Goal: Navigation & Orientation: Understand site structure

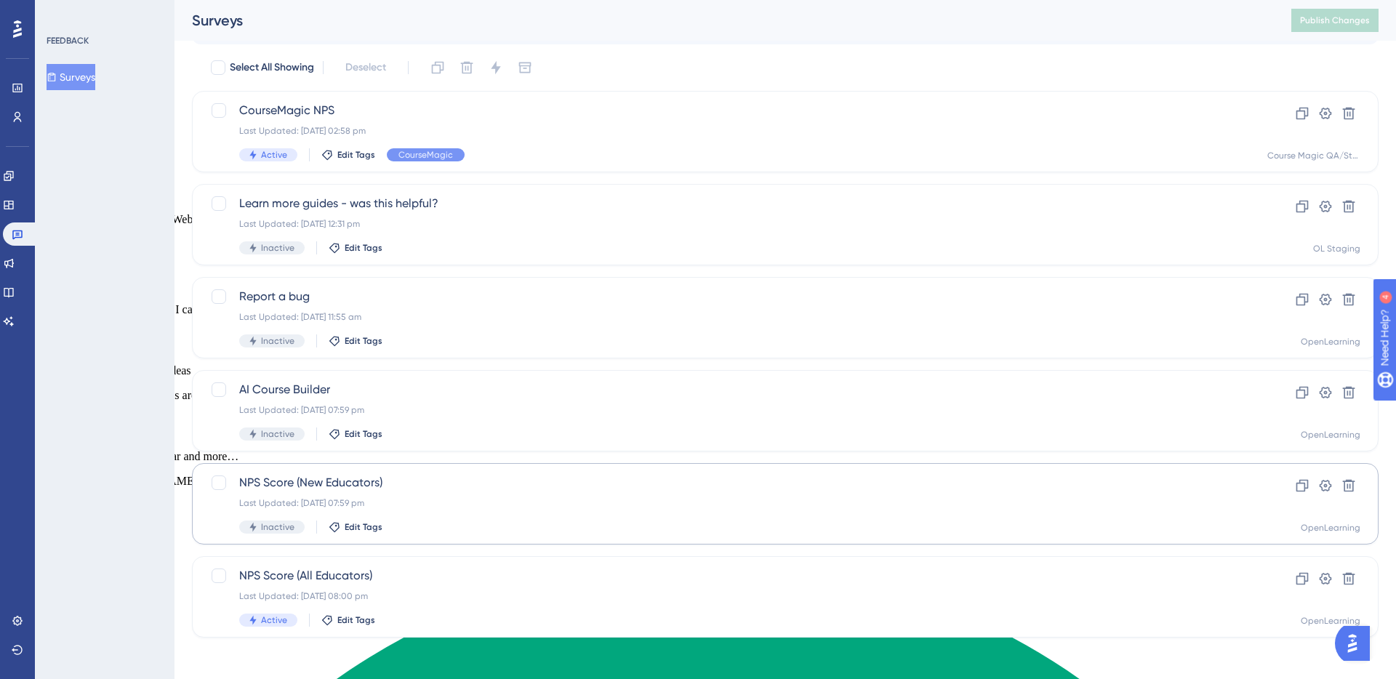
scroll to position [48, 0]
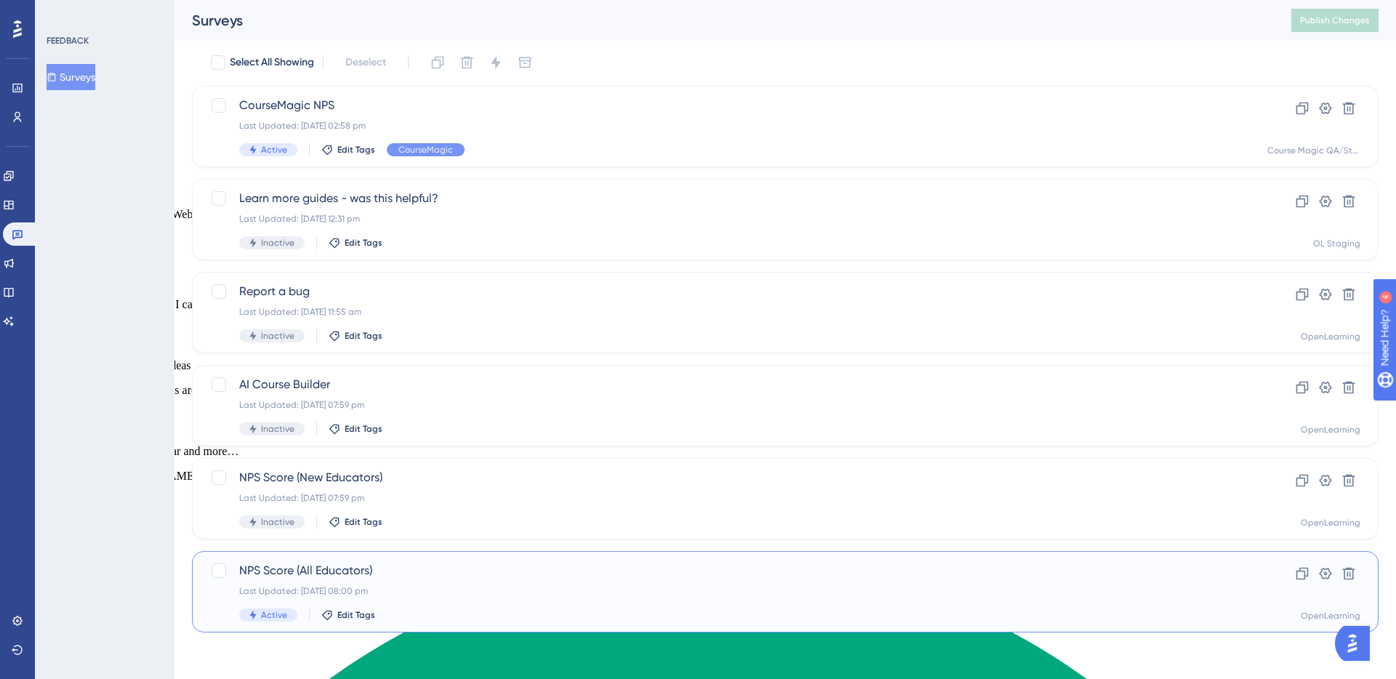
click at [475, 566] on span "NPS Score (All Educators)" at bounding box center [727, 570] width 976 height 17
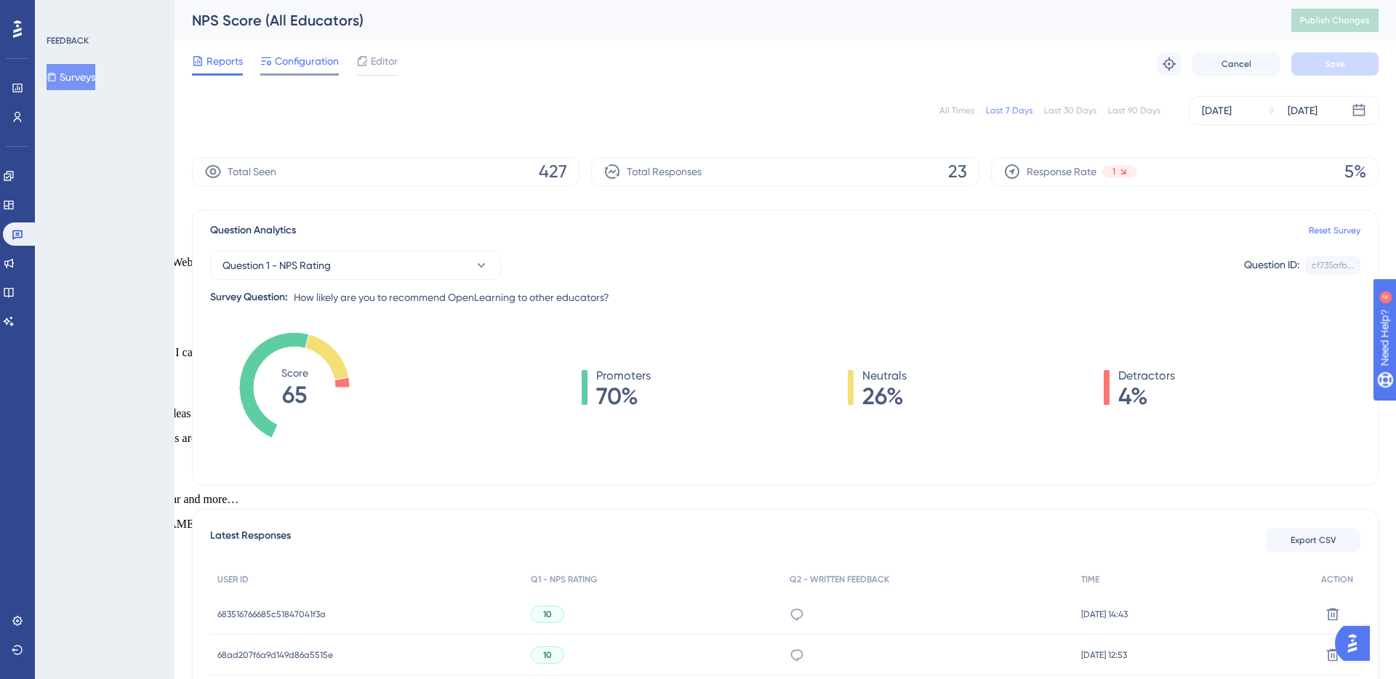
click at [299, 62] on span "Configuration" at bounding box center [307, 60] width 64 height 17
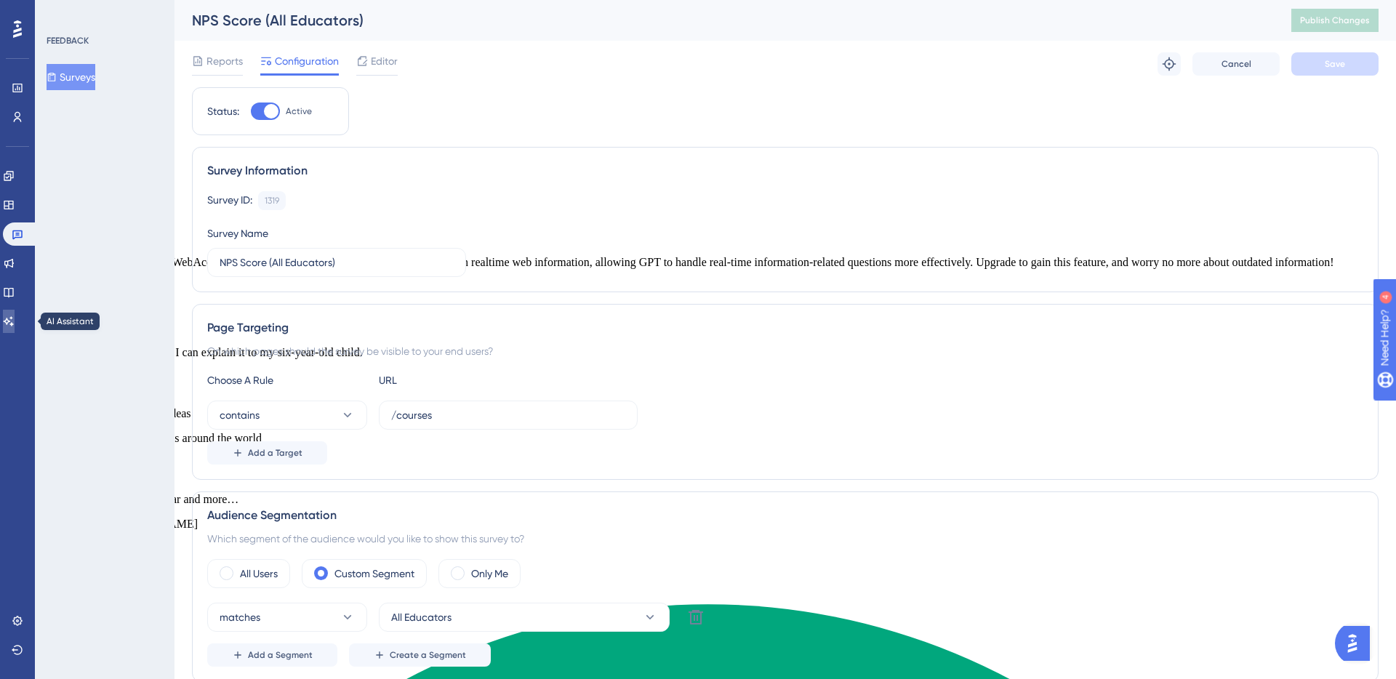
click at [14, 321] on icon at bounding box center [9, 320] width 10 height 9
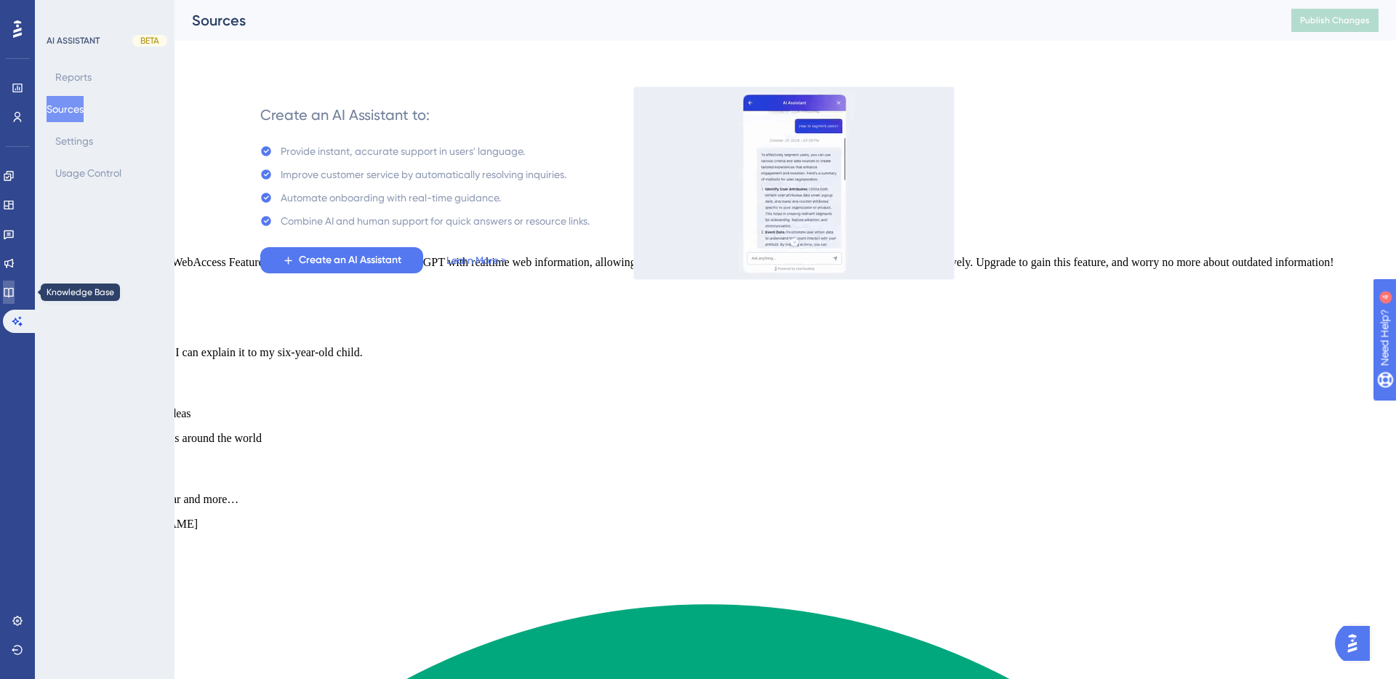
click at [15, 295] on icon at bounding box center [9, 293] width 12 height 12
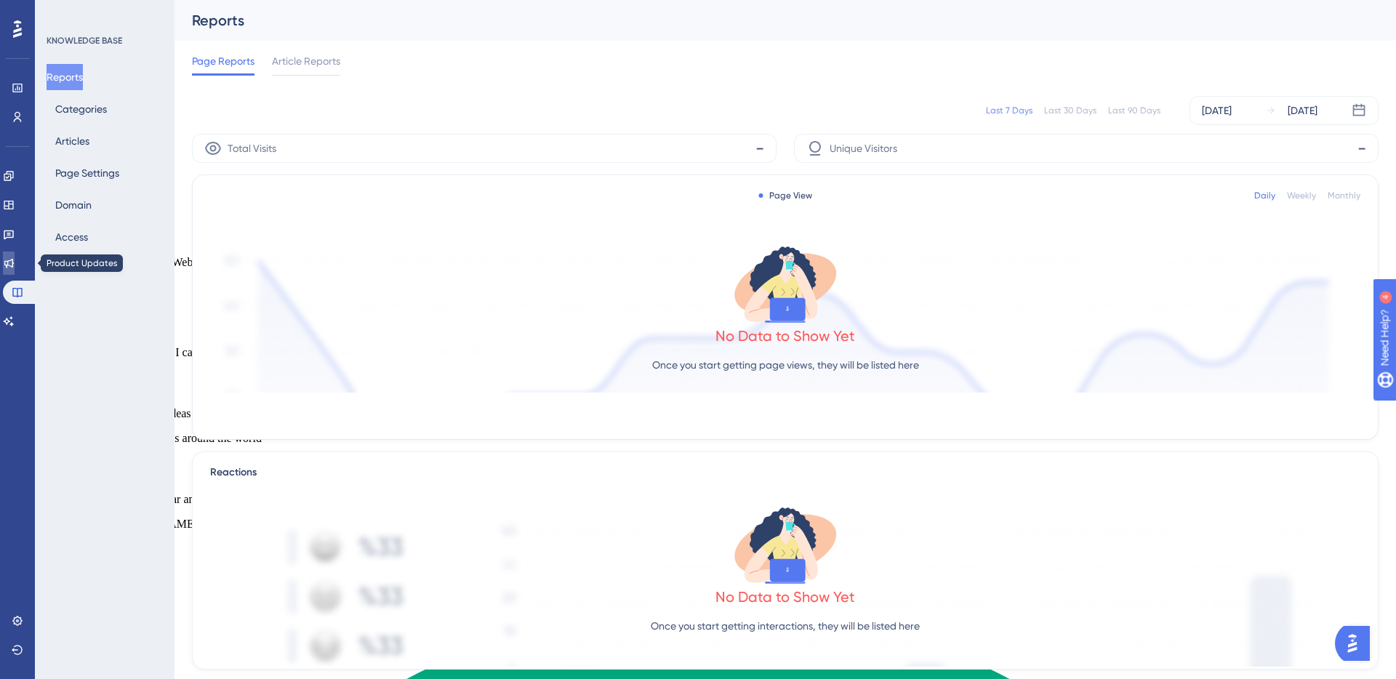
click at [14, 265] on icon at bounding box center [8, 263] width 9 height 9
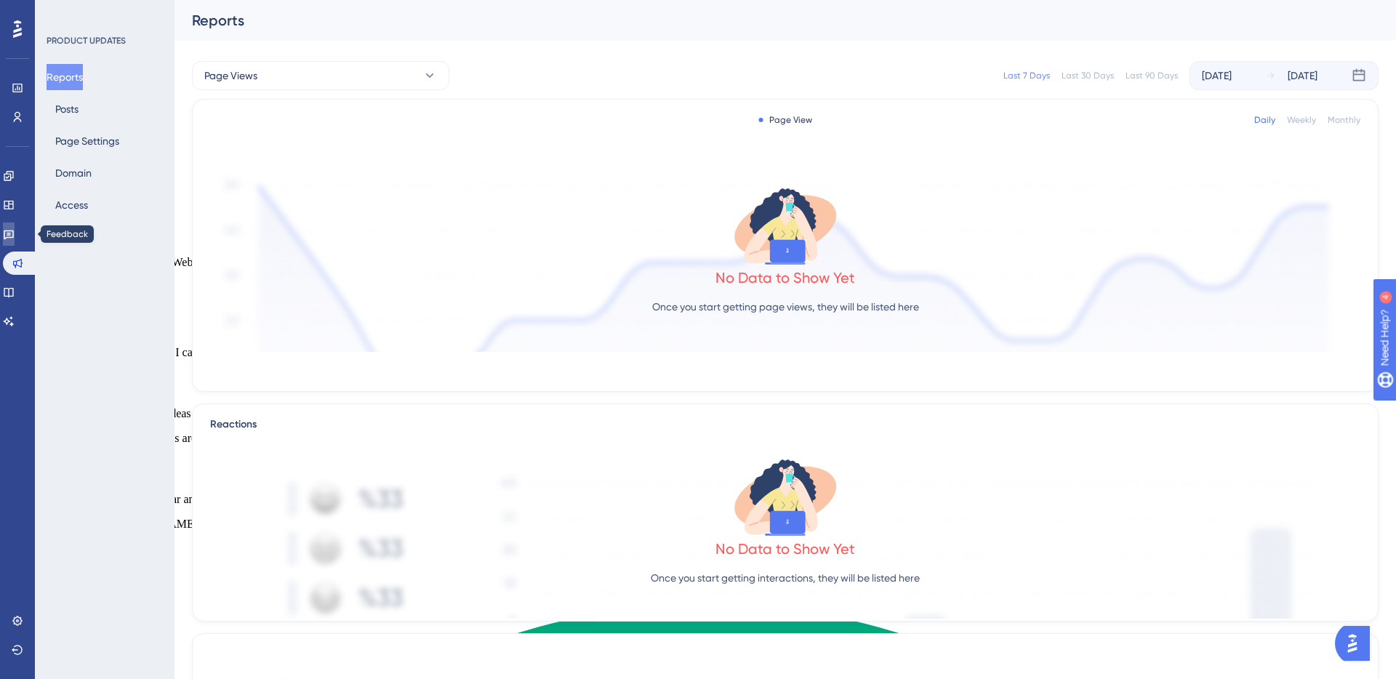
click at [15, 239] on icon at bounding box center [9, 234] width 12 height 12
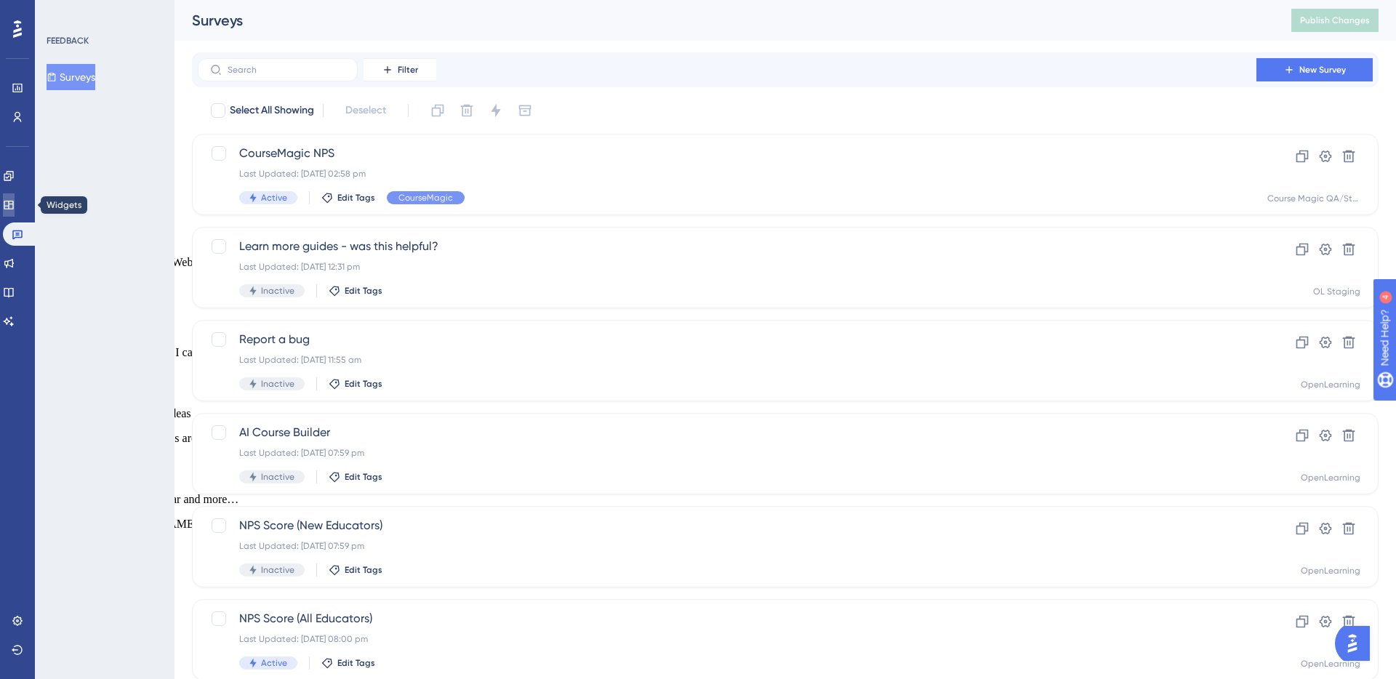
click at [15, 207] on icon at bounding box center [9, 205] width 12 height 12
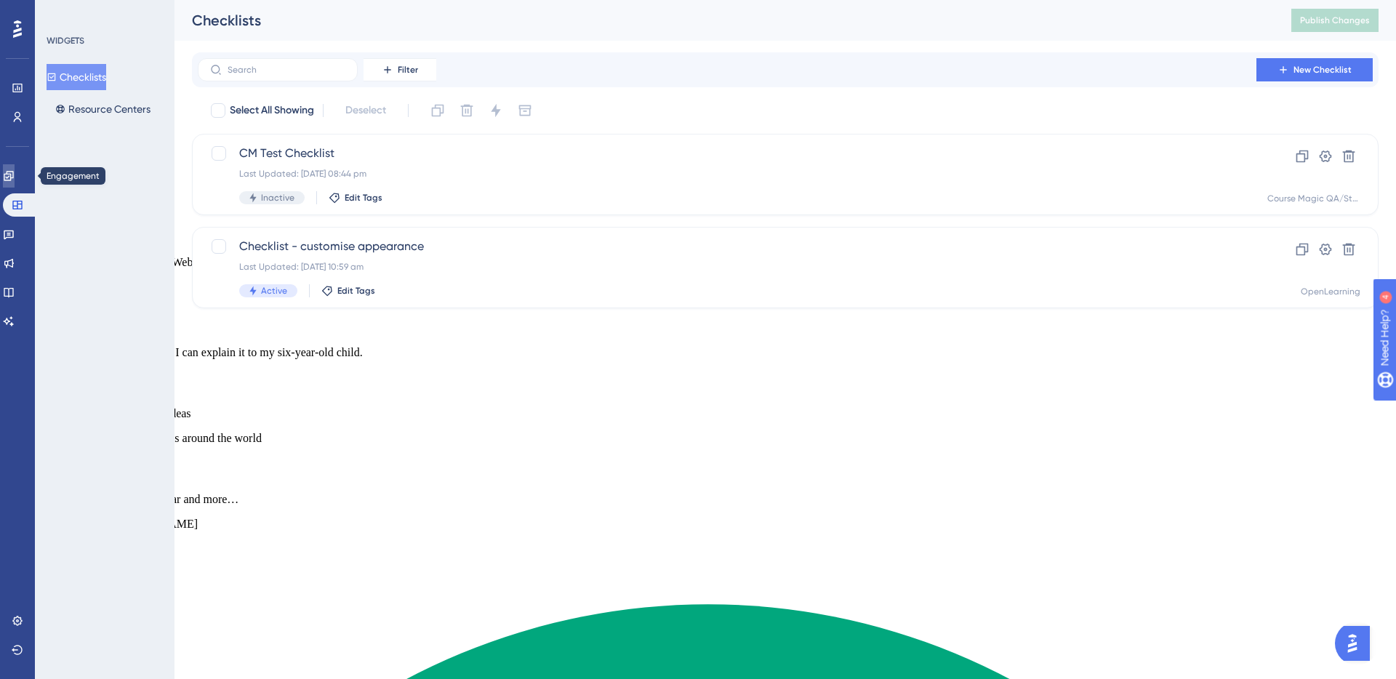
click at [15, 180] on icon at bounding box center [9, 176] width 12 height 12
